Goal: Communication & Community: Answer question/provide support

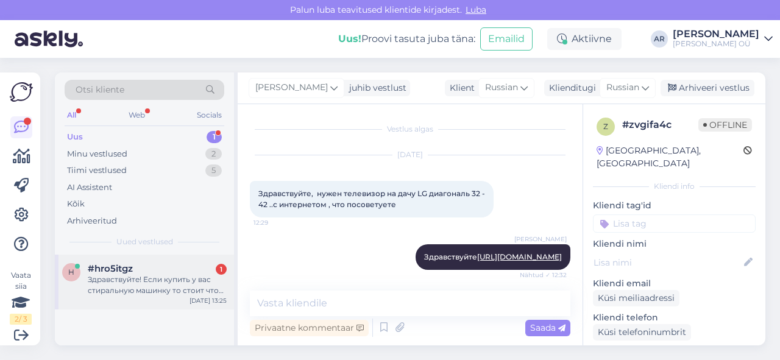
scroll to position [144, 0]
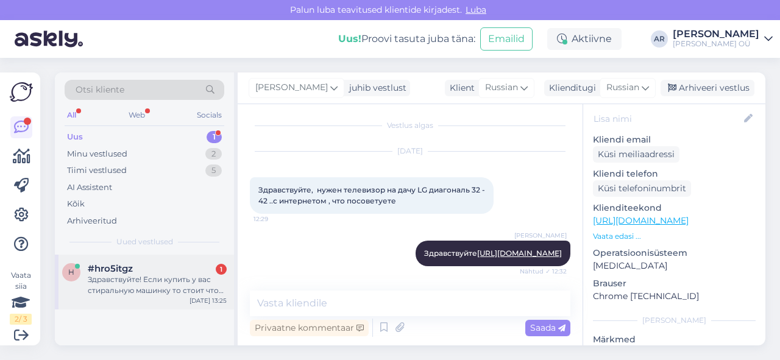
click at [183, 283] on div "Здравствуйте! Если купить у вас стиральную машинку то стоит что доставка беспла…" at bounding box center [157, 285] width 139 height 22
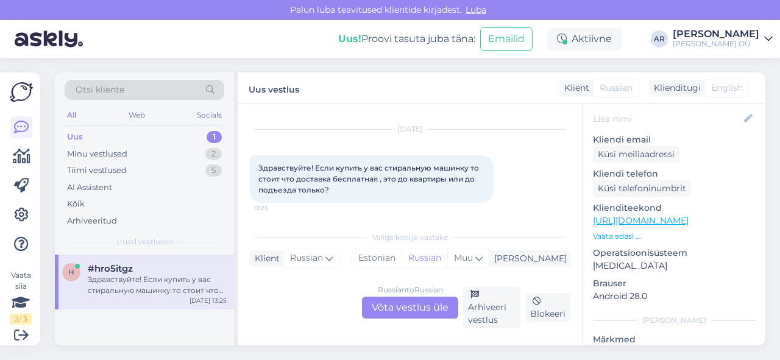
click at [402, 297] on div "Russian to Russian Võta vestlus üle" at bounding box center [410, 308] width 96 height 22
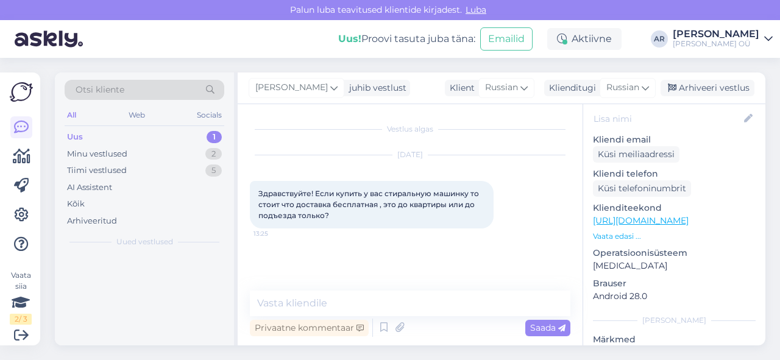
scroll to position [0, 0]
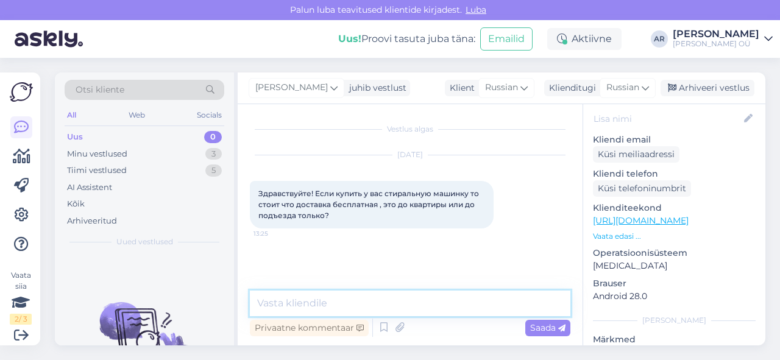
click at [402, 297] on textarea at bounding box center [410, 304] width 320 height 26
click at [398, 300] on textarea at bounding box center [410, 304] width 320 height 26
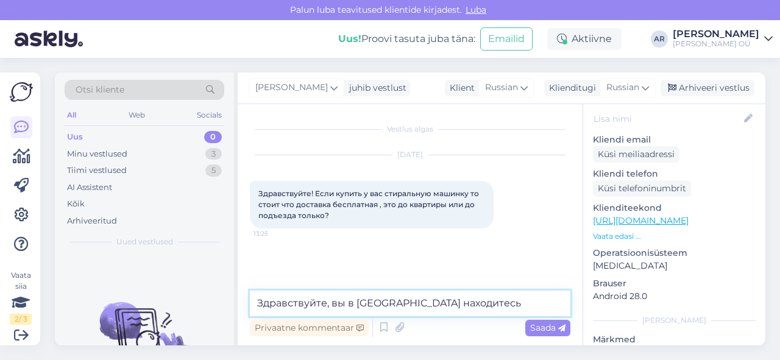
type textarea "Здравствуйте, вы в [GEOGRAPHIC_DATA] находитесь?"
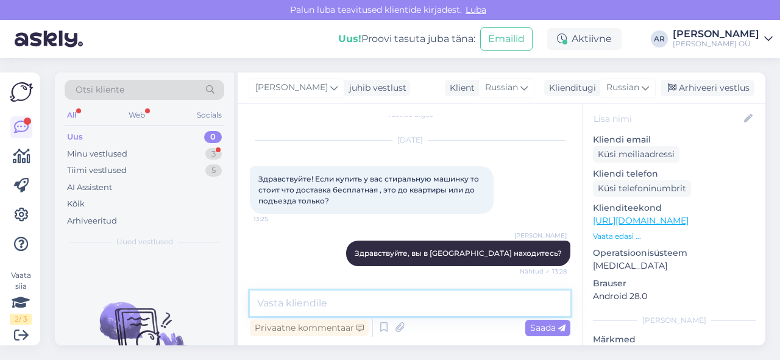
scroll to position [67, 0]
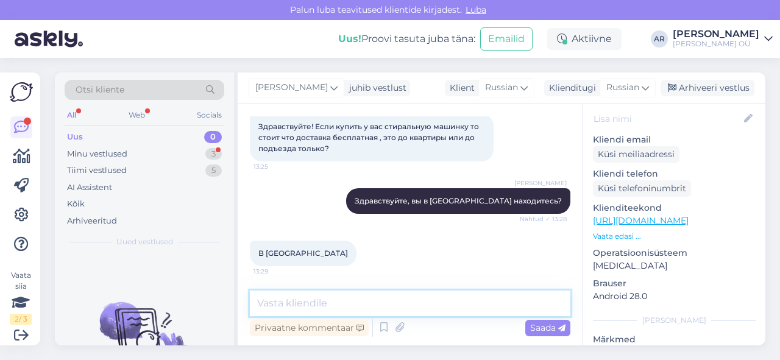
click at [378, 306] on textarea at bounding box center [410, 304] width 320 height 26
click at [378, 307] on textarea at bounding box center [410, 304] width 320 height 26
click at [377, 307] on textarea at bounding box center [410, 304] width 320 height 26
type textarea "л"
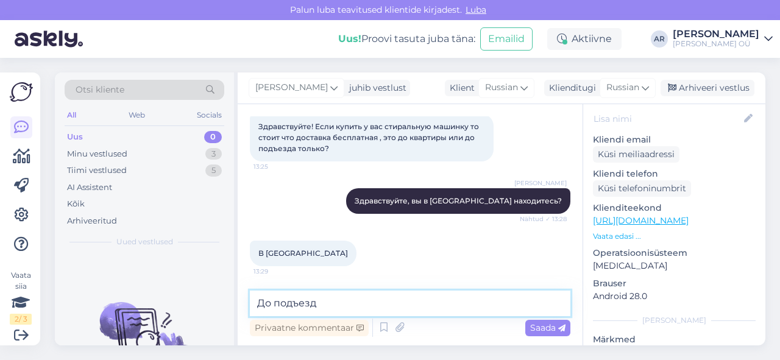
type textarea "До подъезда"
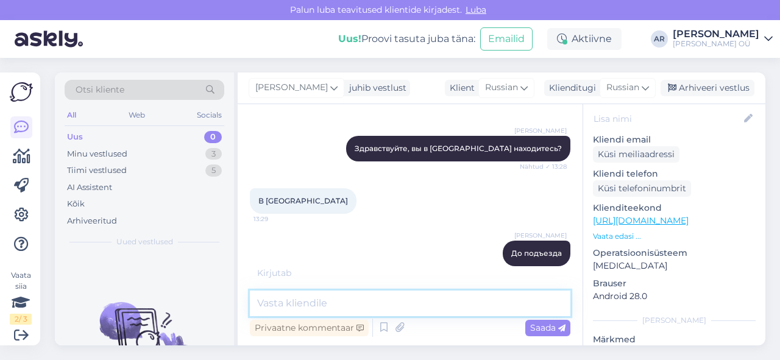
scroll to position [172, 0]
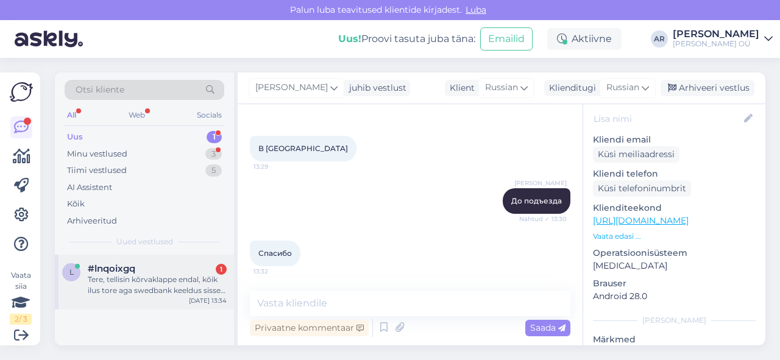
click at [205, 291] on div "Tere, tellisin kõrvaklappe endal, kõik ilus tore aga swedbank keeldus sisse log…" at bounding box center [157, 285] width 139 height 22
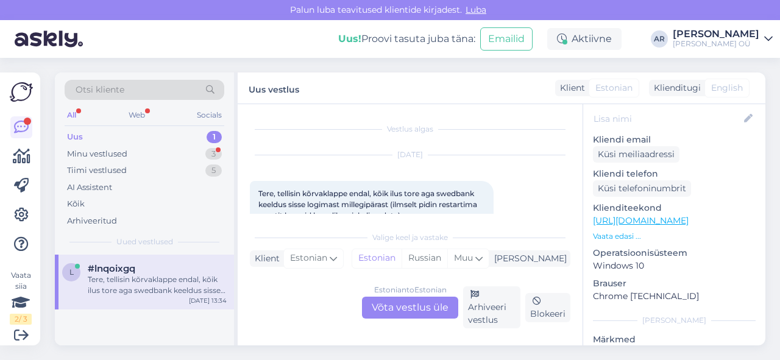
scroll to position [26, 0]
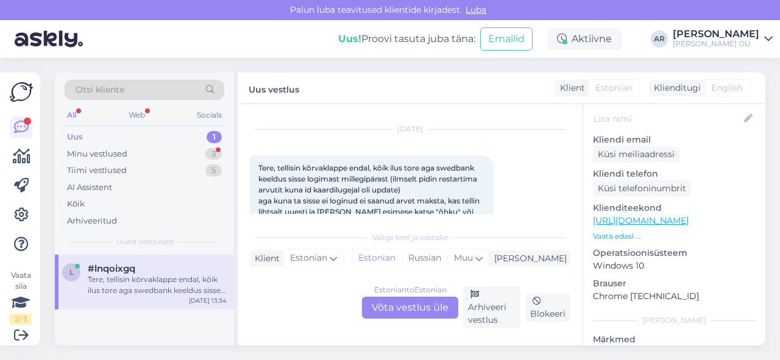
click at [426, 305] on div "Estonian to Estonian Võta vestlus üle" at bounding box center [410, 308] width 96 height 22
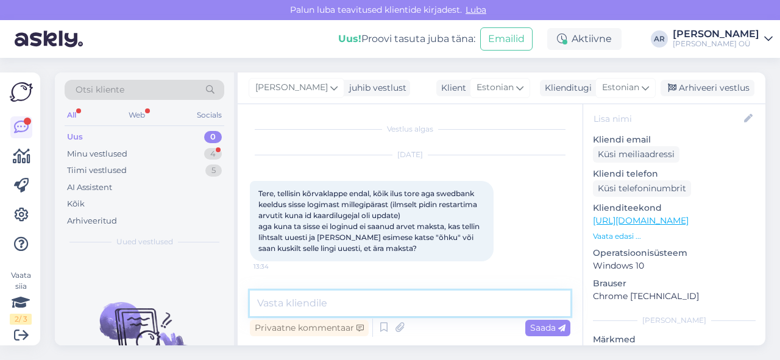
click at [426, 305] on textarea at bounding box center [410, 304] width 320 height 26
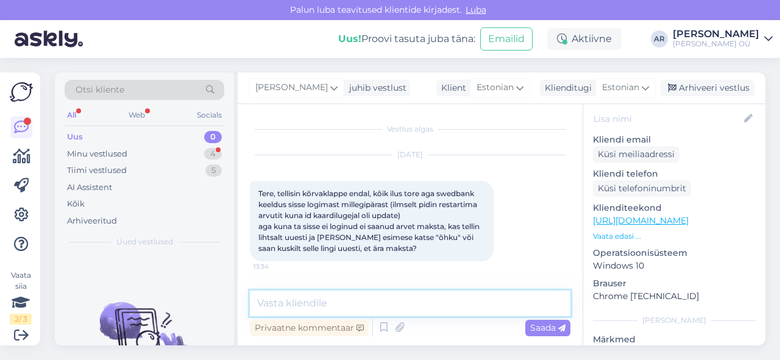
type textarea "[PERSON_NAME]"
type textarea "Tere! Palun vormistage tellimus uuesti"
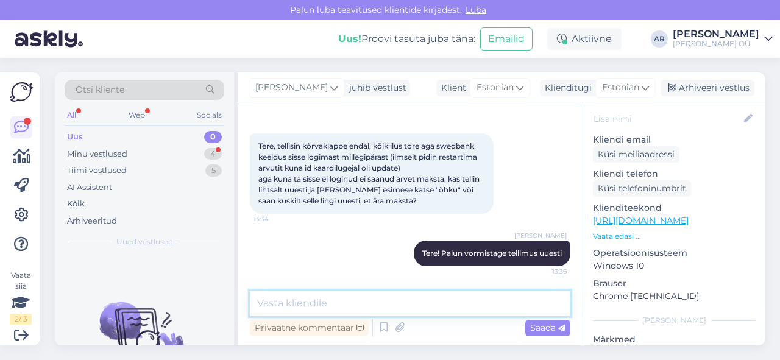
click at [426, 305] on textarea at bounding box center [410, 304] width 320 height 26
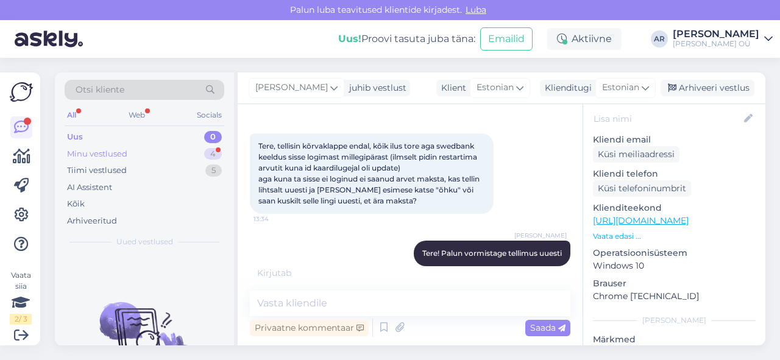
click at [180, 152] on div "Minu vestlused 4" at bounding box center [145, 154] width 160 height 17
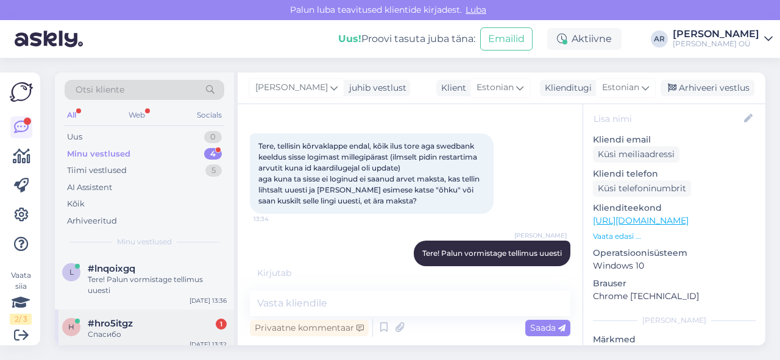
click at [202, 331] on div "Спасибо" at bounding box center [157, 334] width 139 height 11
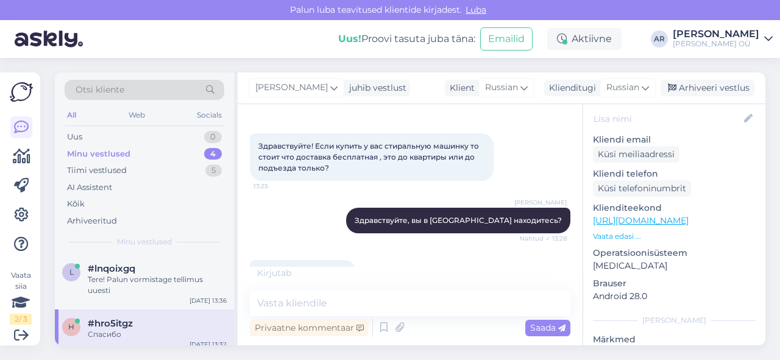
scroll to position [185, 0]
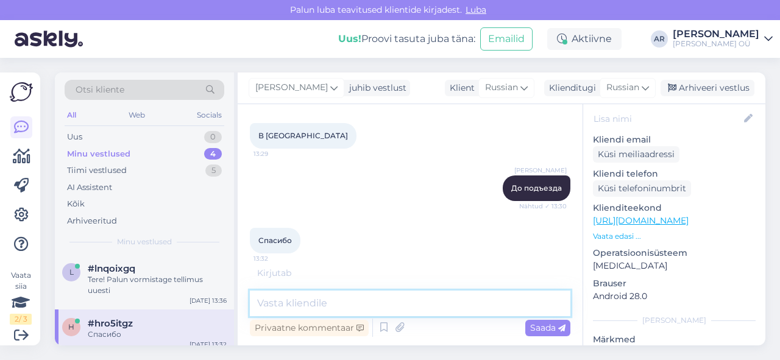
click at [341, 301] on textarea at bounding box center [410, 304] width 320 height 26
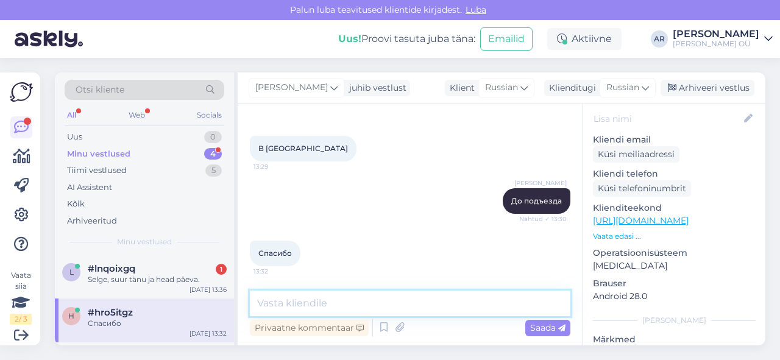
scroll to position [172, 0]
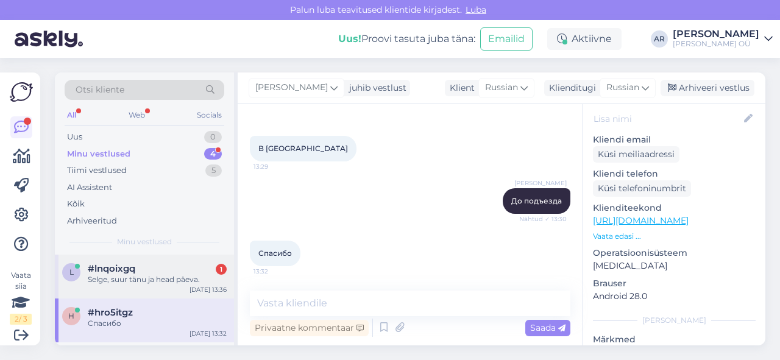
click at [144, 292] on div "l #lnqoixgq 1 Selge, suur tänu ja head päeva. [DATE] 13:36" at bounding box center [144, 277] width 179 height 44
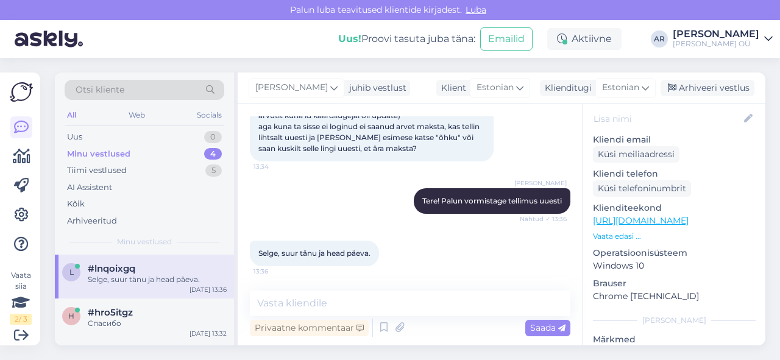
scroll to position [100, 0]
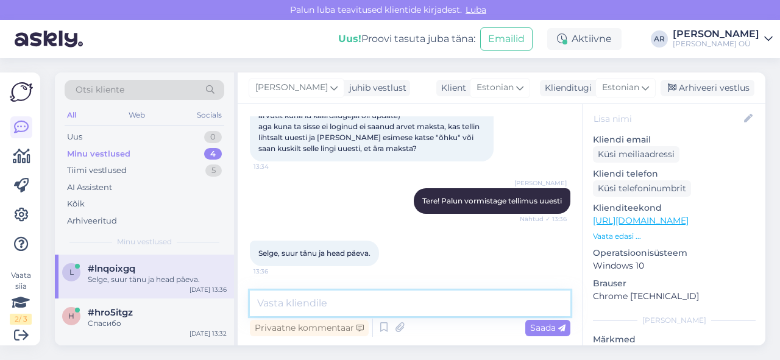
click at [377, 301] on textarea at bounding box center [410, 304] width 320 height 26
type textarea "Teilegi!"
